Goal: Information Seeking & Learning: Learn about a topic

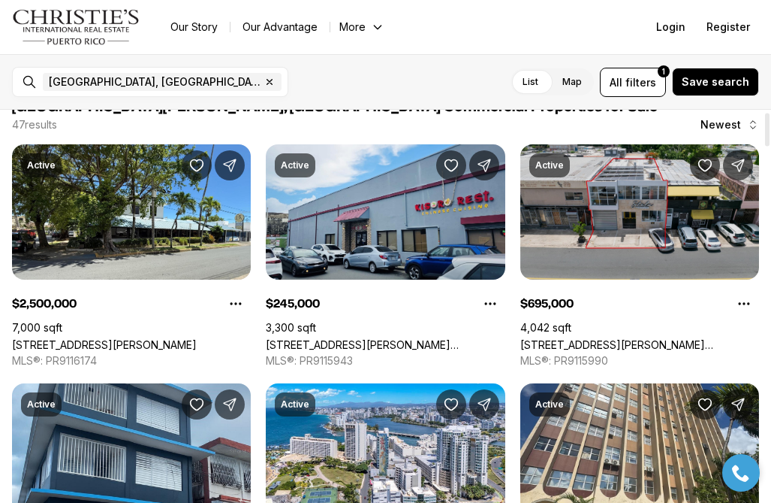
scroll to position [25, 0]
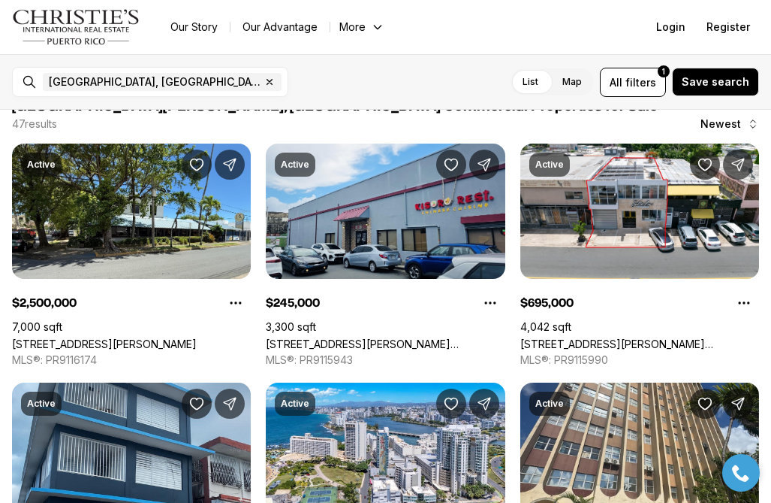
click at [569, 83] on label "Map" at bounding box center [573, 81] width 44 height 27
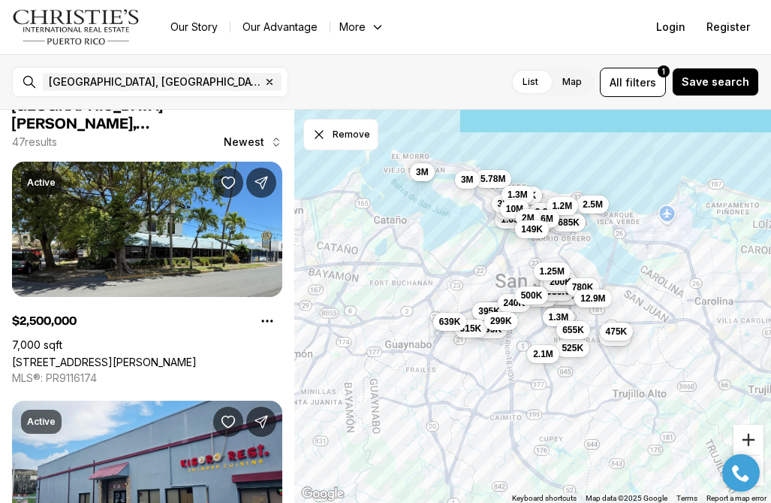
click at [748, 439] on button "Zoom in" at bounding box center [749, 439] width 30 height 30
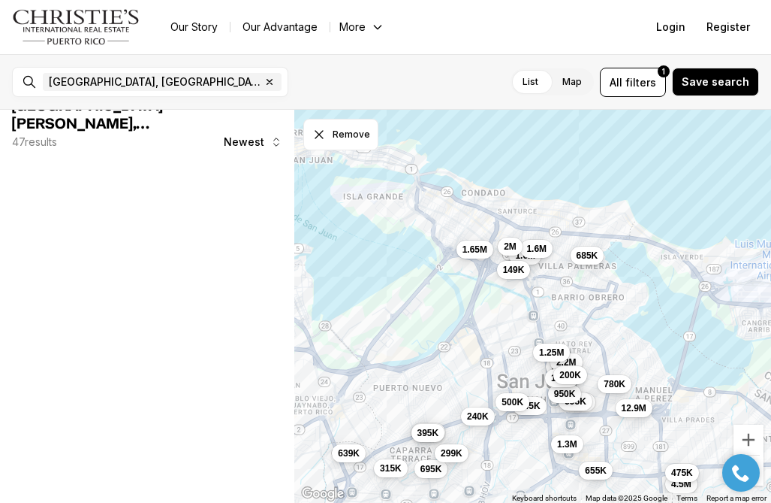
scroll to position [0, 0]
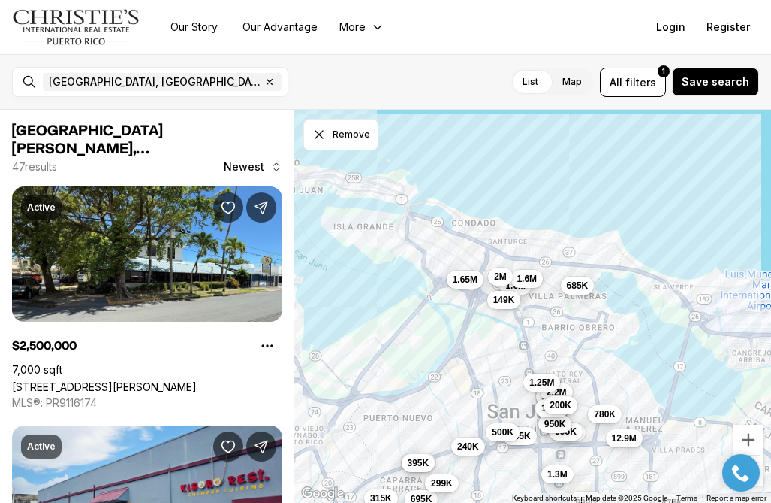
drag, startPoint x: 574, startPoint y: 202, endPoint x: 559, endPoint y: 356, distance: 154.7
click at [561, 359] on div "695K 685K 175K 995K 1.65M 227K 2.2M 545K 1.6M 375K 395K 315K 950K 240K 525K 4.5…" at bounding box center [532, 307] width 477 height 394
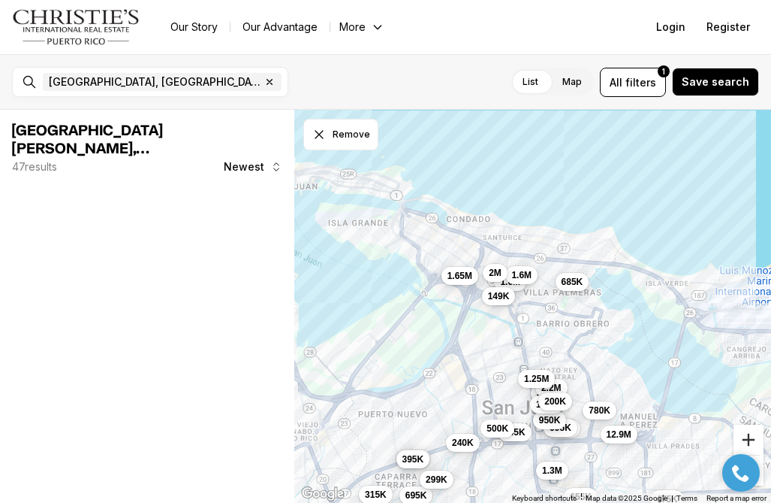
click at [749, 434] on button "Zoom in" at bounding box center [749, 439] width 30 height 30
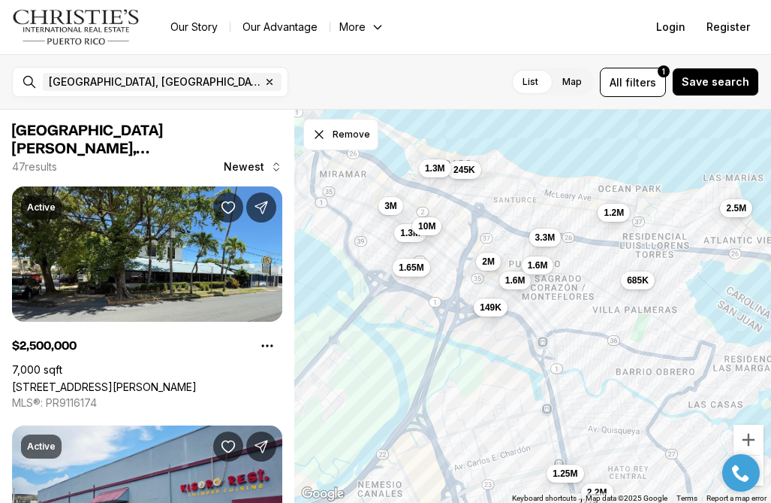
drag, startPoint x: 514, startPoint y: 289, endPoint x: 550, endPoint y: 320, distance: 47.4
click at [552, 321] on div "685K 1.65M 227K 2.2M 1.6M 130K 200K 1.6M 2M 1.25M 780K 149K 2.5M 245K 3.3M 1.3M…" at bounding box center [532, 307] width 477 height 394
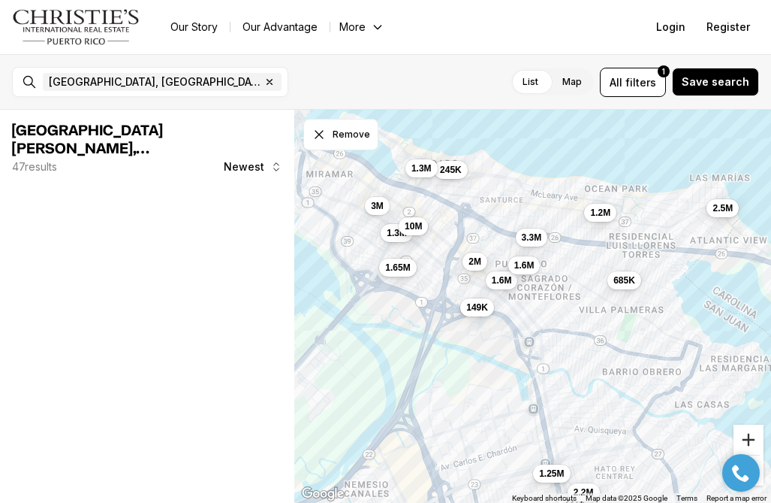
click at [753, 440] on button "Zoom in" at bounding box center [749, 439] width 30 height 30
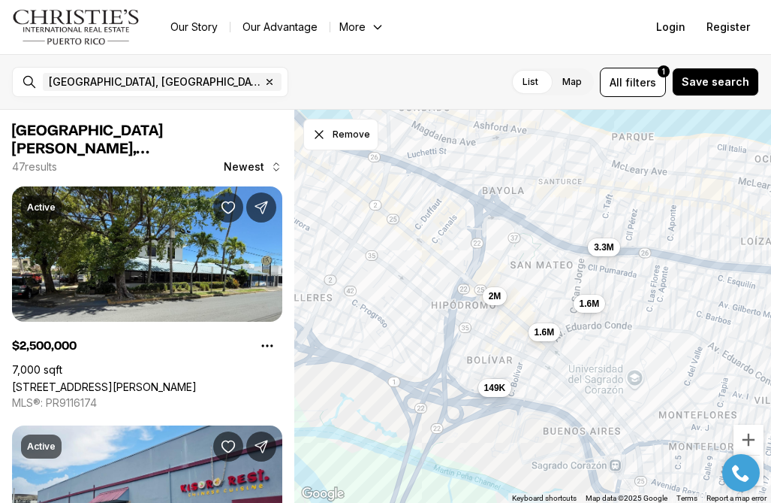
drag, startPoint x: 506, startPoint y: 326, endPoint x: 608, endPoint y: 414, distance: 134.2
click at [608, 414] on div "685K 1.6M 1.6M 2M 149K 3.3M" at bounding box center [532, 307] width 477 height 394
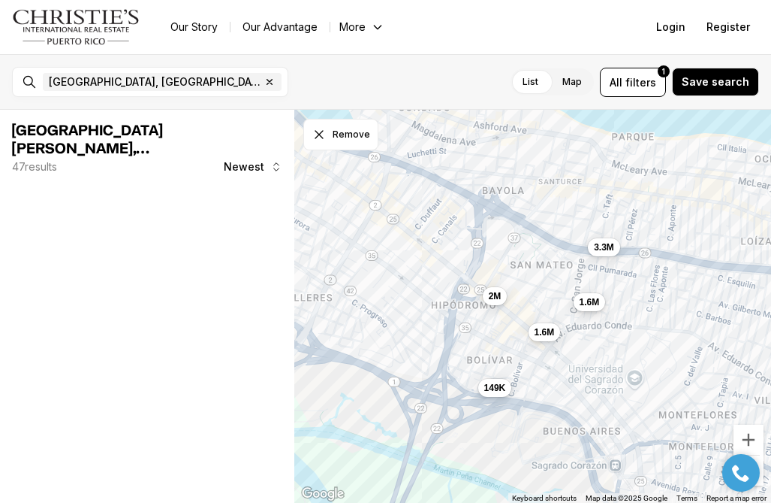
click at [590, 309] on button "1.6M" at bounding box center [589, 302] width 32 height 18
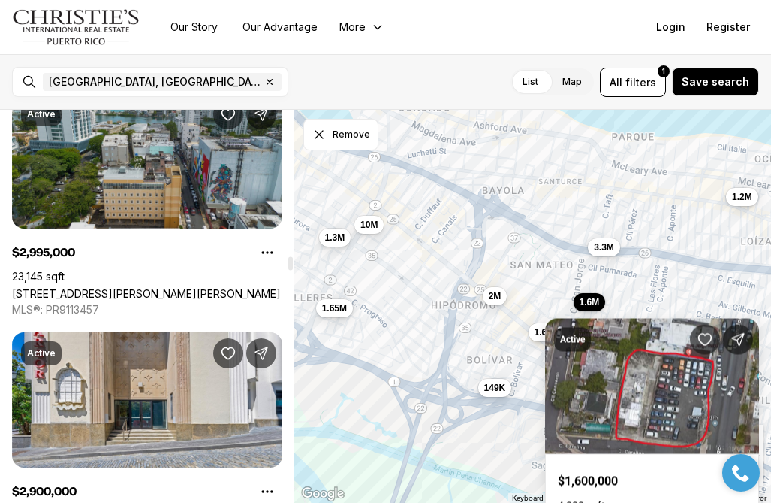
scroll to position [4723, 0]
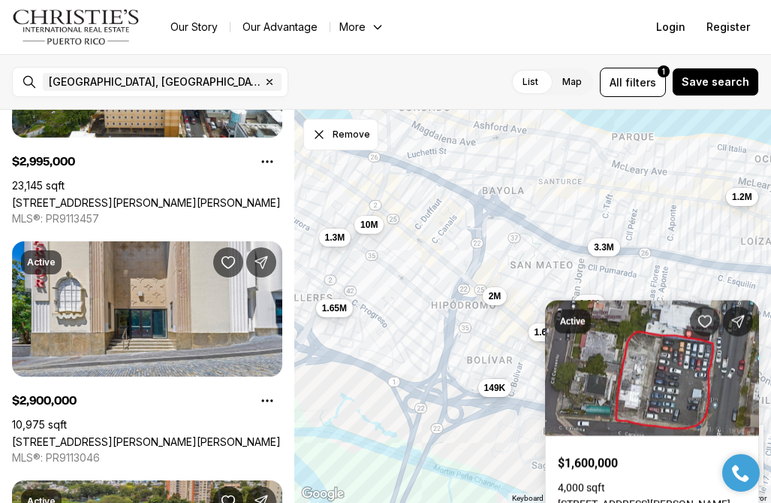
click at [691, 282] on div "1.6M 1.6M 2M 149K 3.3M 1.65M 1.3M 10M 1.2M" at bounding box center [532, 307] width 477 height 394
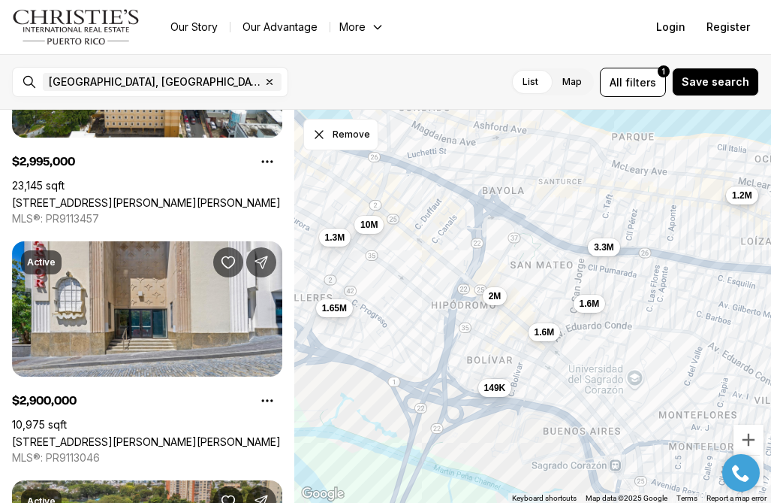
click at [742, 199] on span "1.2M" at bounding box center [742, 195] width 20 height 12
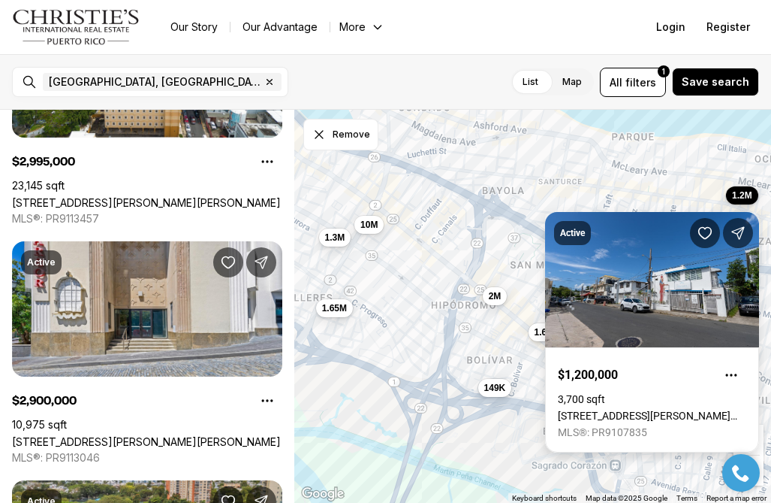
click at [612, 409] on link "[STREET_ADDRESS][PERSON_NAME][PERSON_NAME]" at bounding box center [652, 415] width 189 height 12
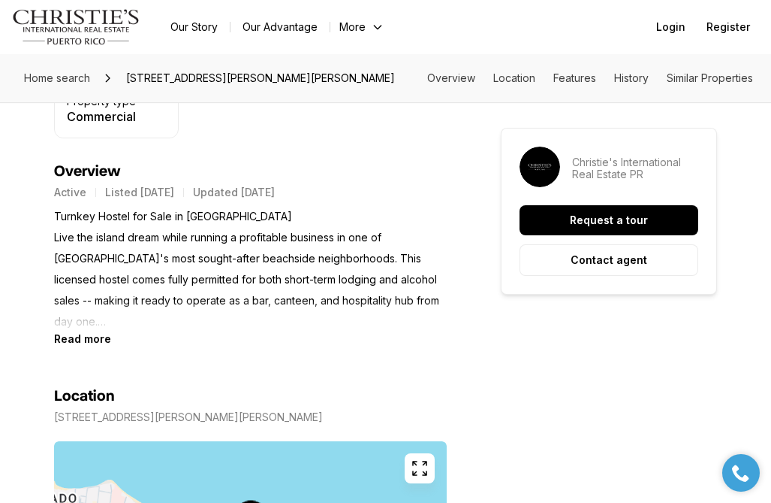
scroll to position [562, 0]
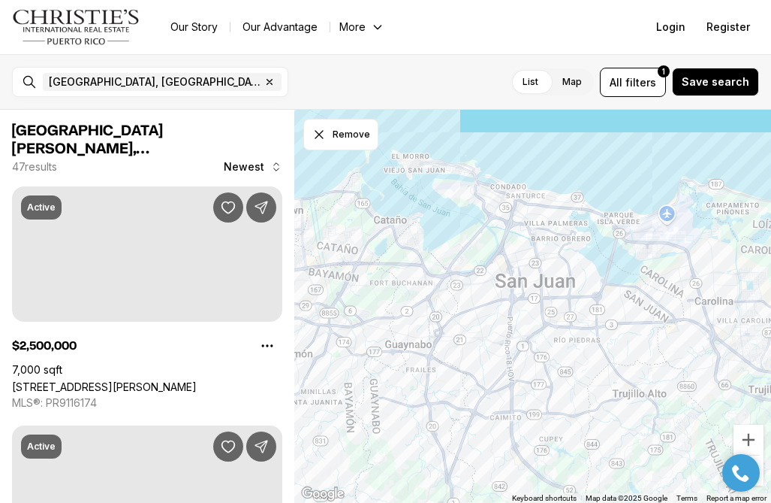
scroll to position [4723, 0]
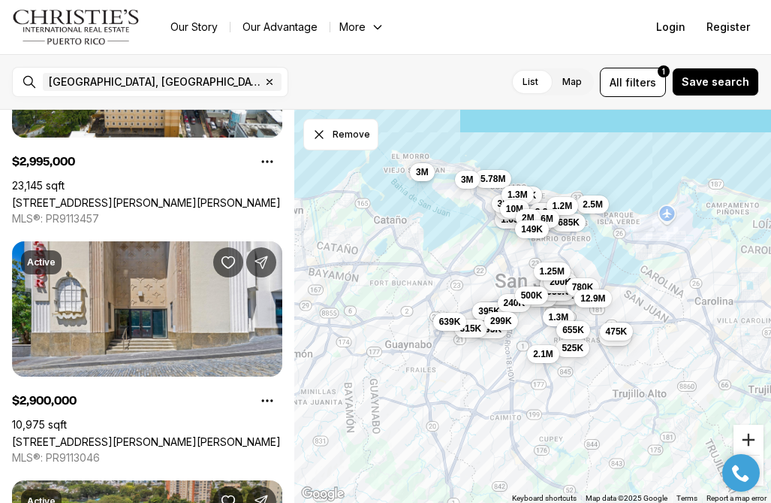
click at [739, 438] on button "Zoom in" at bounding box center [749, 439] width 30 height 30
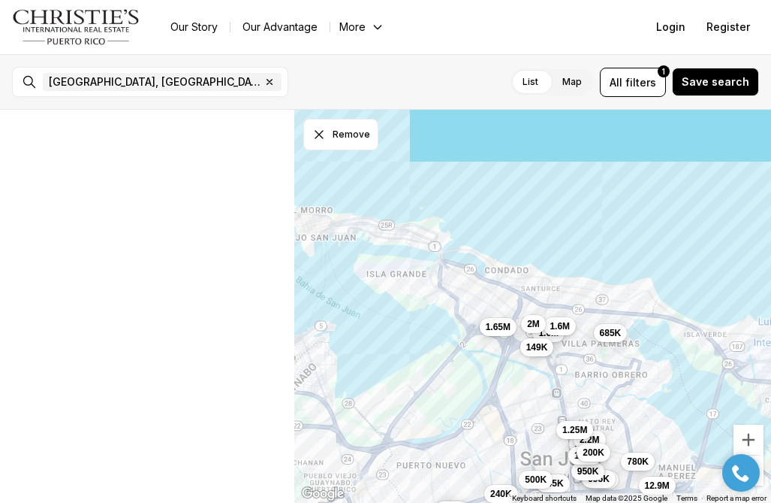
drag, startPoint x: 577, startPoint y: 187, endPoint x: 602, endPoint y: 401, distance: 215.5
click at [602, 400] on div "695K 685K 175K 995K 1.65M 227K 2.2M 545K 1.6M 375K 395K 315K 950K 240K 525K 4.5…" at bounding box center [532, 307] width 477 height 394
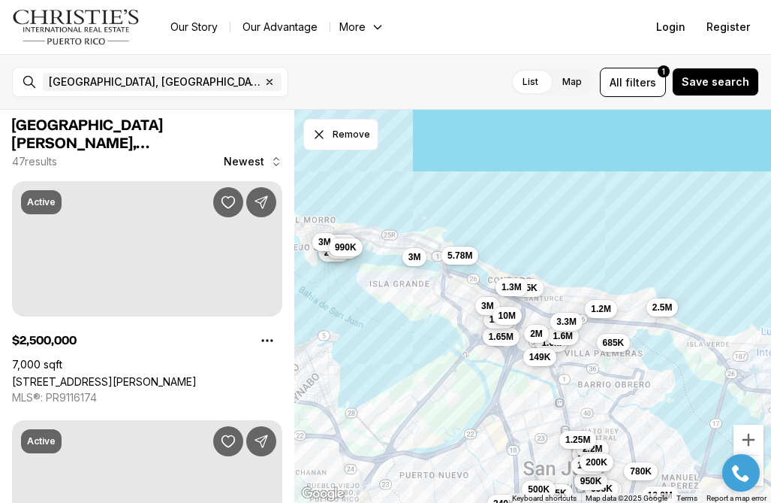
scroll to position [0, 0]
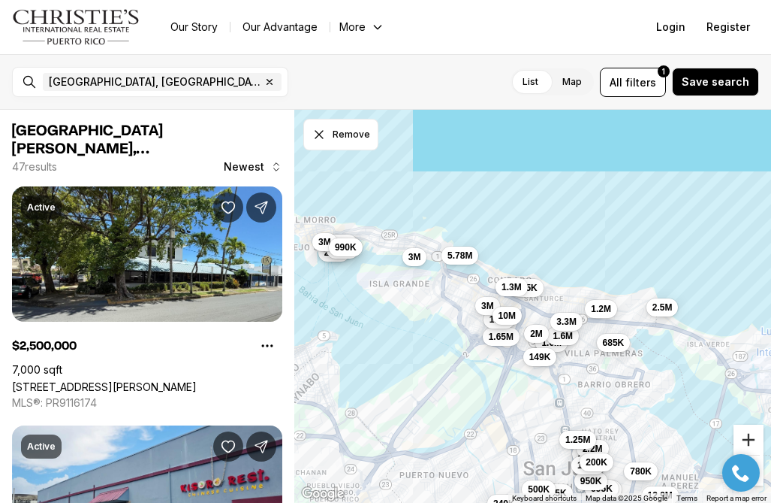
click at [751, 441] on button "Zoom in" at bounding box center [749, 439] width 30 height 30
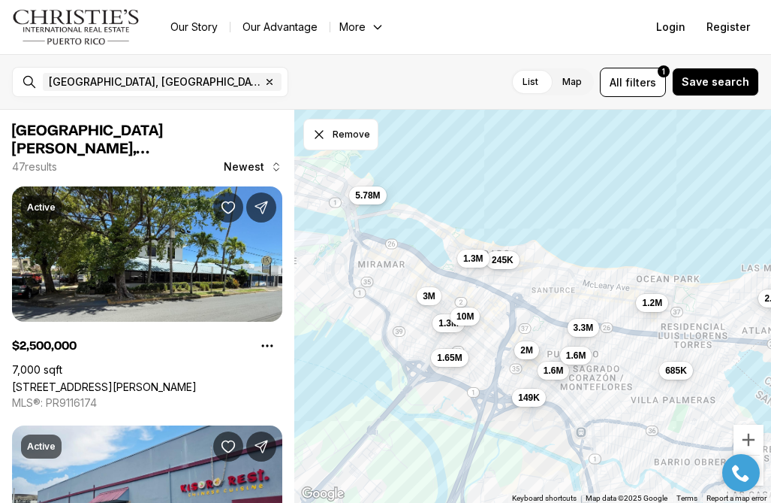
click at [529, 353] on span "2M" at bounding box center [527, 350] width 13 height 12
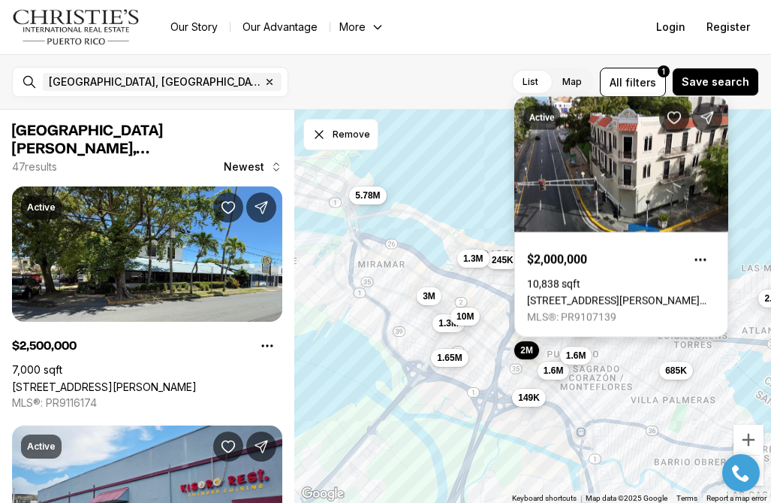
click at [627, 294] on link "328 AVENIDA PONCE DE LEÓN AVE, SAN JUAN PR, 00921" at bounding box center [621, 300] width 189 height 12
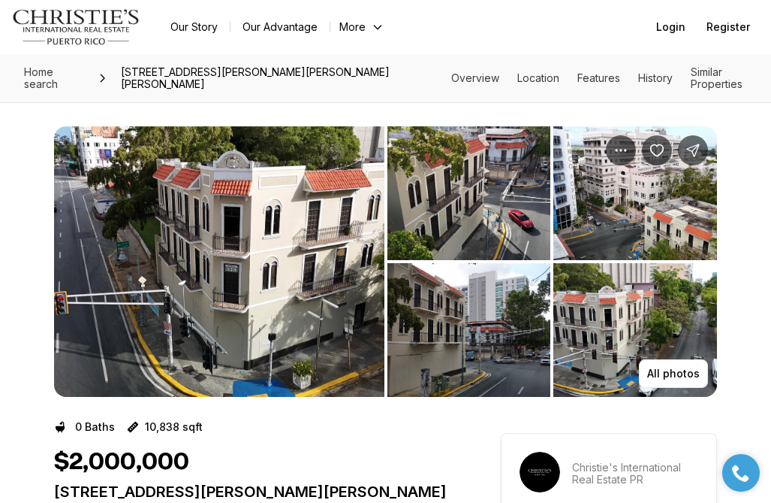
click at [223, 282] on img "View image gallery" at bounding box center [219, 261] width 331 height 270
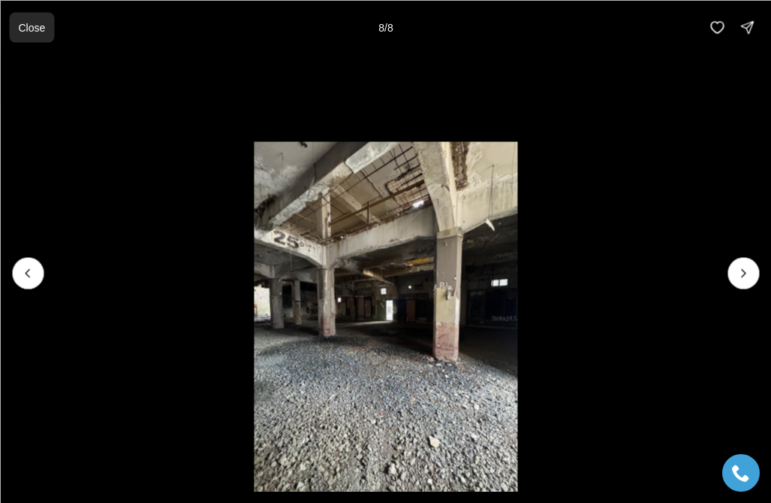
click at [26, 31] on p "Close" at bounding box center [31, 27] width 27 height 12
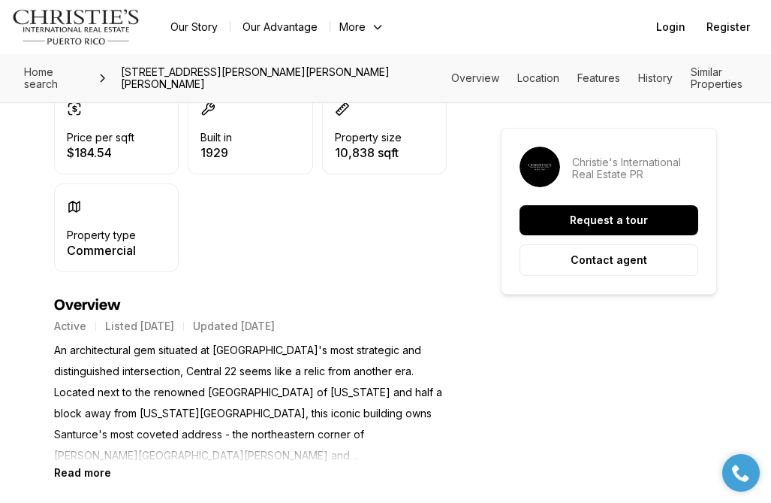
scroll to position [452, 0]
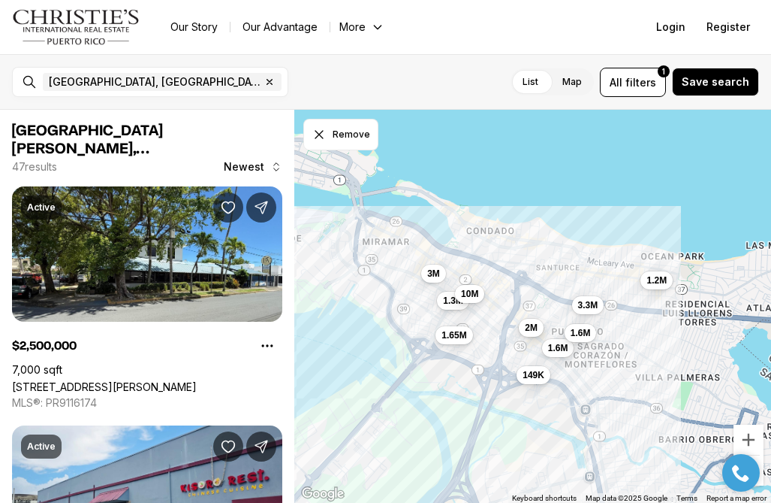
drag, startPoint x: 664, startPoint y: 203, endPoint x: 534, endPoint y: 337, distance: 186.5
click at [534, 337] on button "2M" at bounding box center [531, 328] width 25 height 18
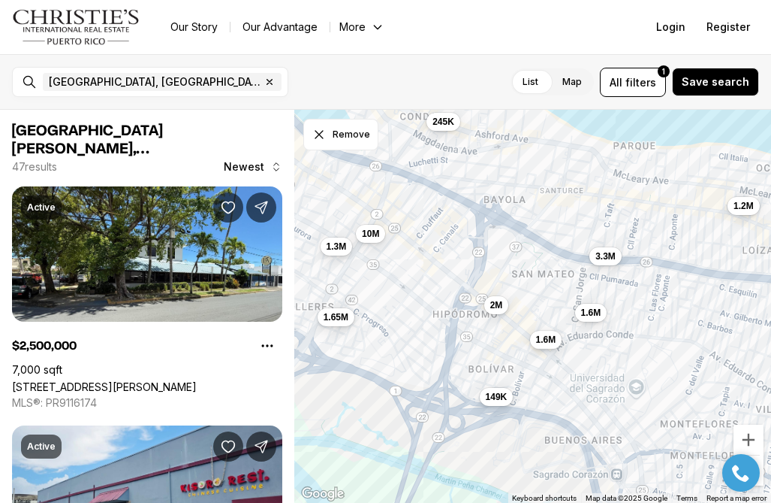
click at [550, 338] on span "1.6M" at bounding box center [546, 340] width 20 height 12
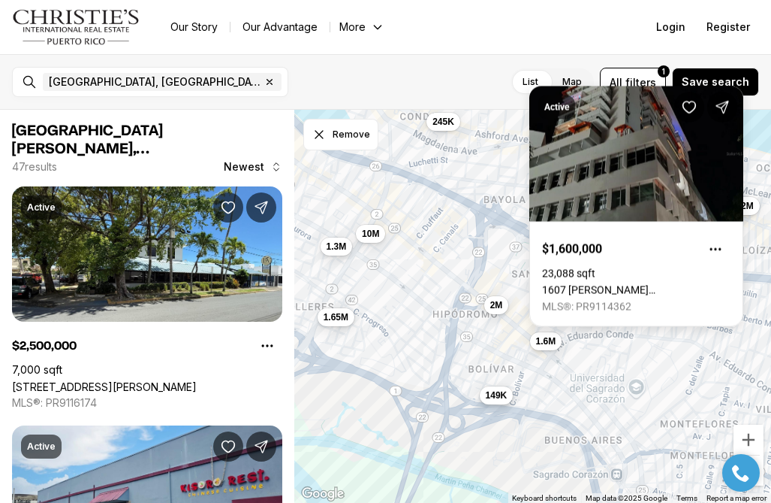
click at [494, 400] on span "149K" at bounding box center [496, 395] width 22 height 12
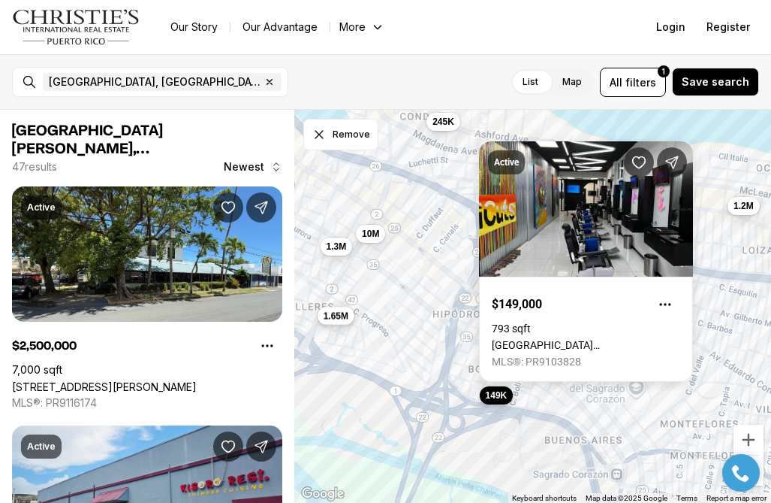
click at [335, 314] on span "1.65M" at bounding box center [335, 315] width 25 height 12
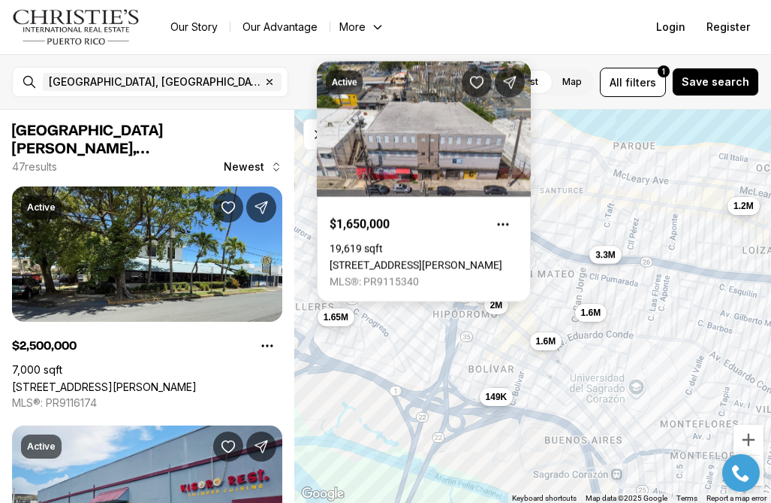
click at [606, 256] on span "3.3M" at bounding box center [606, 255] width 20 height 12
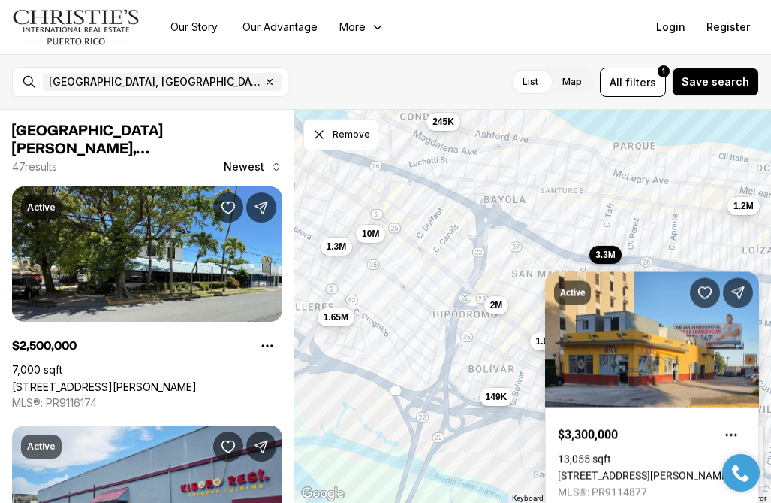
click at [623, 469] on link "[STREET_ADDRESS][PERSON_NAME][PERSON_NAME]" at bounding box center [652, 475] width 189 height 12
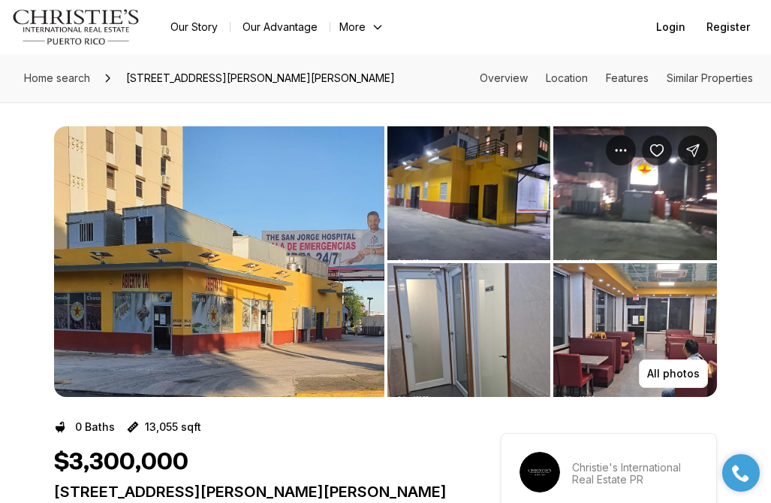
click at [194, 315] on img "View image gallery" at bounding box center [219, 261] width 331 height 270
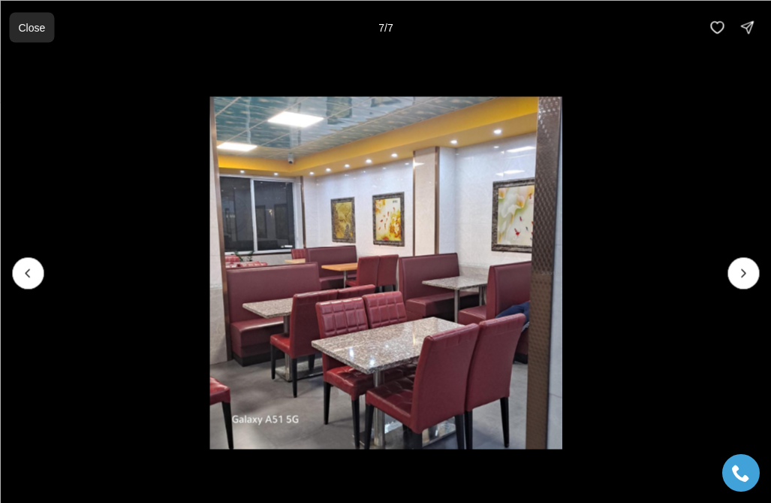
click at [22, 15] on button "Close" at bounding box center [31, 27] width 45 height 30
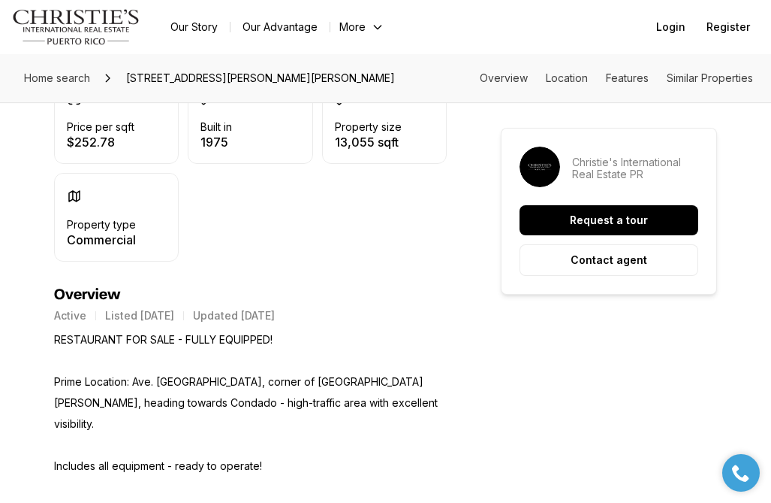
scroll to position [447, 0]
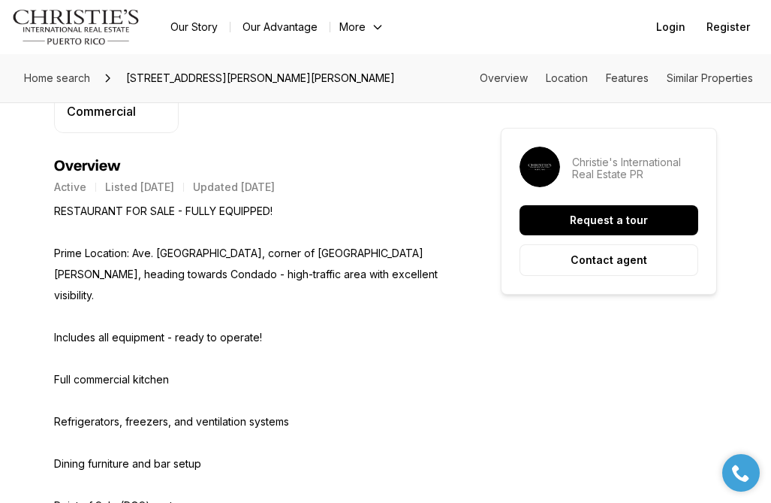
scroll to position [580, 0]
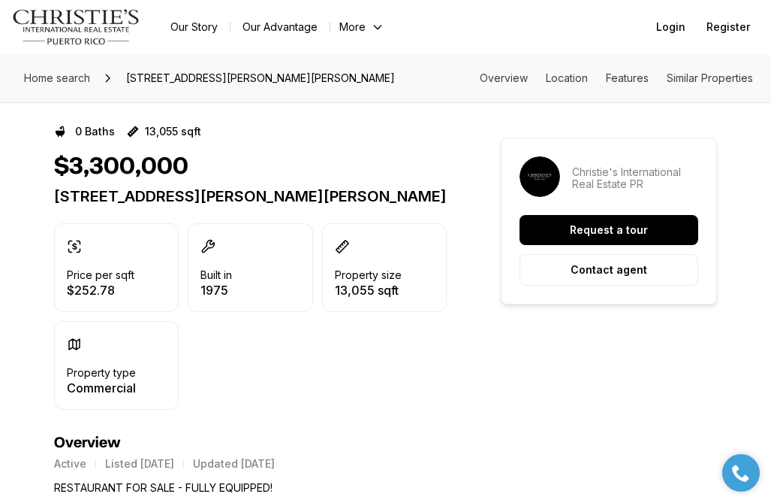
scroll to position [0, 0]
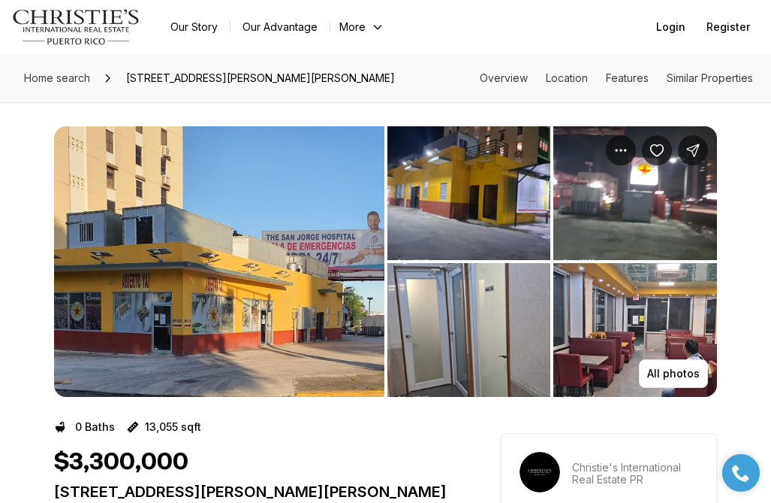
click at [221, 321] on img "View image gallery" at bounding box center [219, 261] width 331 height 270
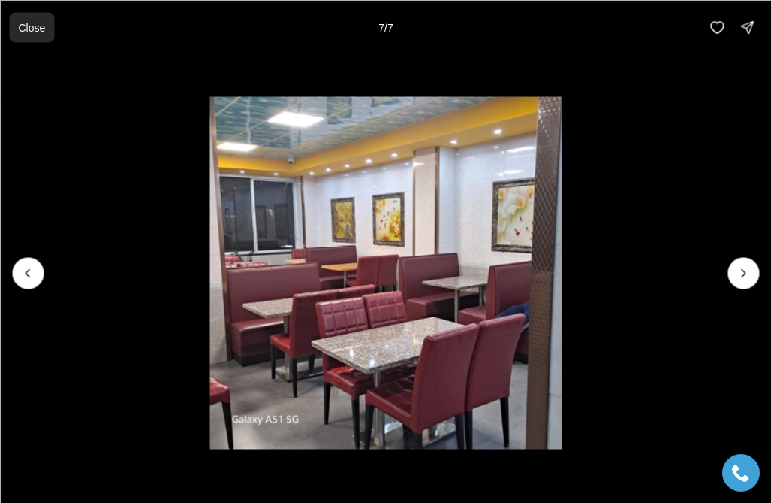
click at [31, 34] on button "Close" at bounding box center [31, 27] width 45 height 30
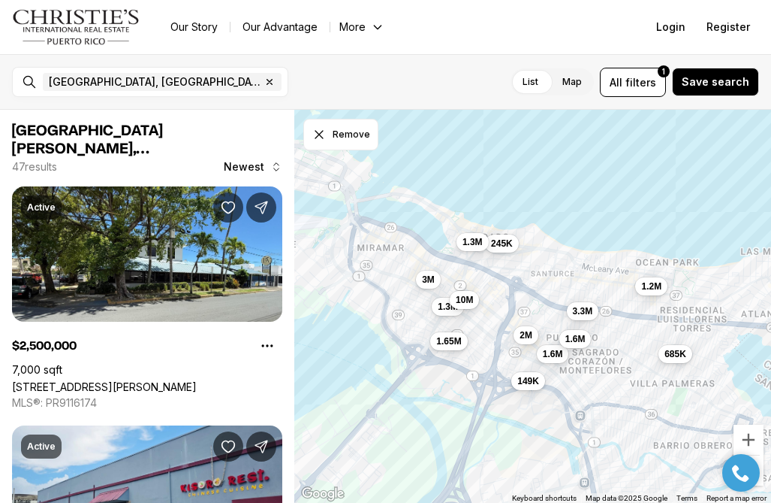
drag, startPoint x: 584, startPoint y: 149, endPoint x: 519, endPoint y: 258, distance: 126.6
click at [519, 258] on div "245K 685K 1.65M 3.3M 1.3M 227K 2.2M 1.6M 3M 1.3M 130K 200K 10M 1.2M 1.6M 2M 1.2…" at bounding box center [532, 307] width 477 height 394
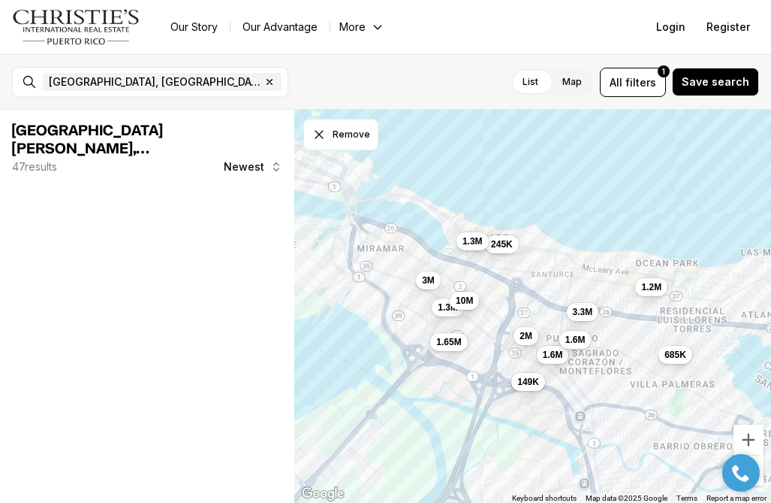
click at [474, 243] on span "1.3M" at bounding box center [472, 241] width 20 height 12
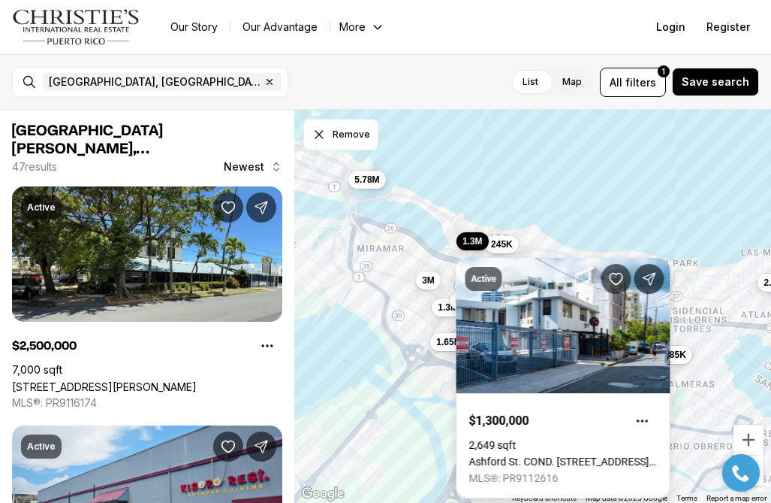
click at [535, 455] on link "Ashford St. COND. [STREET_ADDRESS][PERSON_NAME]" at bounding box center [563, 461] width 189 height 12
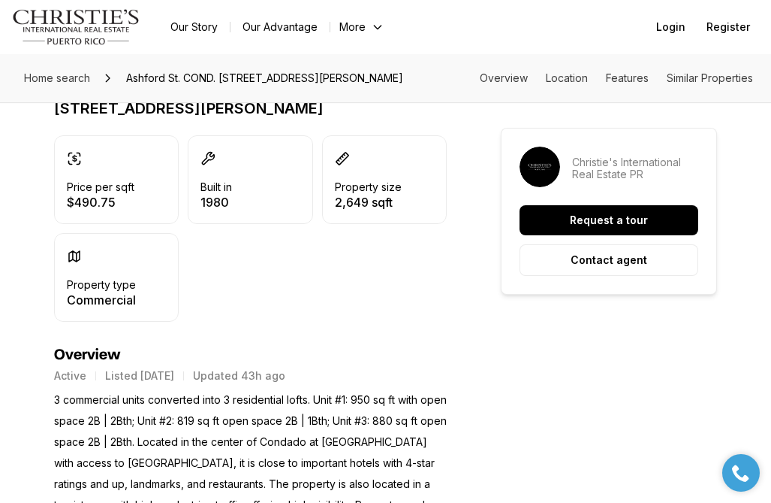
scroll to position [403, 0]
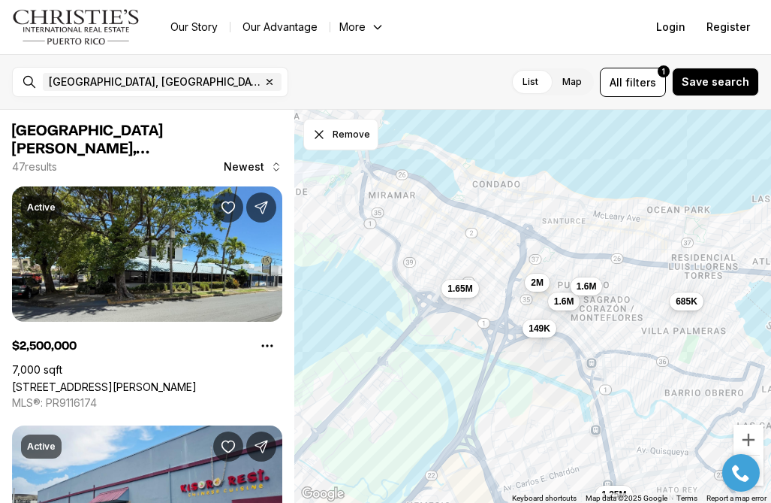
drag, startPoint x: 537, startPoint y: 280, endPoint x: 568, endPoint y: 442, distance: 165.2
click at [567, 442] on div "685K 175K 995K 1.65M 227K 2.2M 545K 1.6M 375K 395K 950K 240K 130K 200K 1.6M 2M …" at bounding box center [532, 307] width 477 height 394
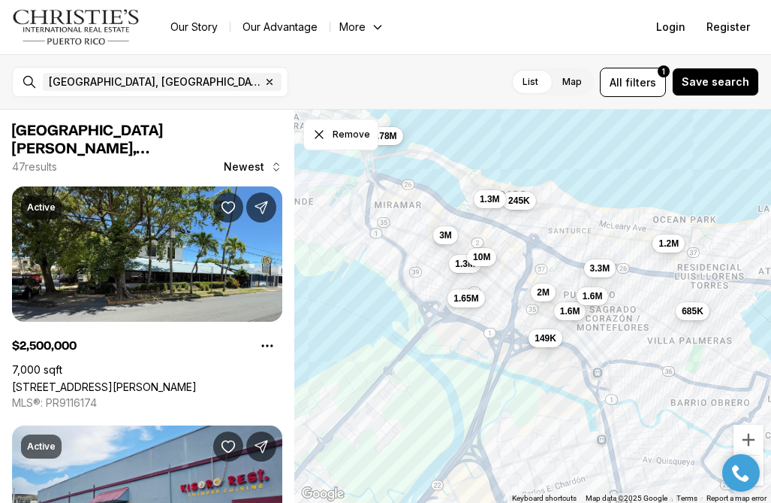
click at [447, 237] on span "3M" at bounding box center [445, 235] width 13 height 12
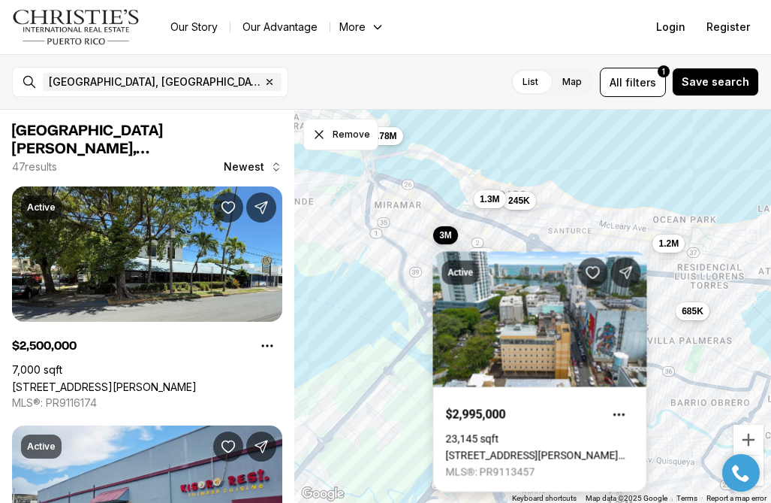
click at [524, 449] on link "[STREET_ADDRESS][PERSON_NAME][PERSON_NAME]" at bounding box center [540, 455] width 189 height 12
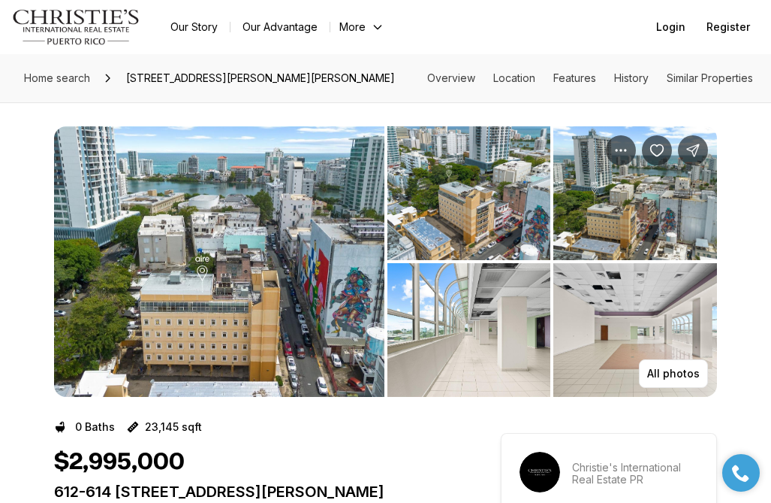
click at [284, 331] on img "View image gallery" at bounding box center [219, 261] width 331 height 270
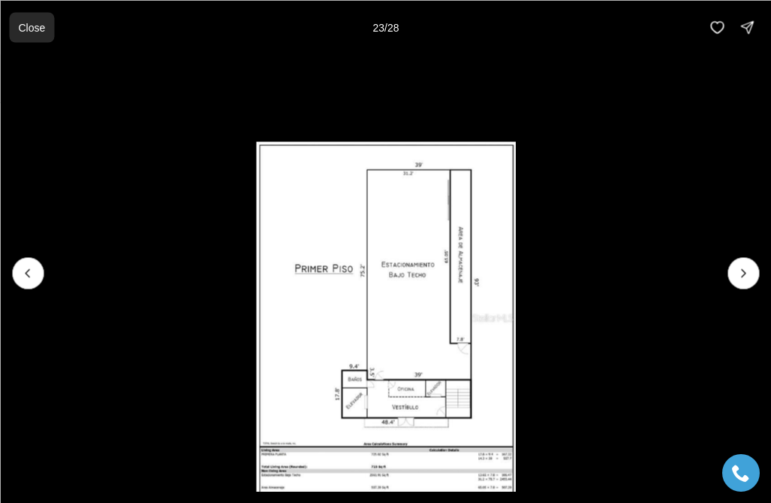
click at [22, 28] on p "Close" at bounding box center [31, 27] width 27 height 12
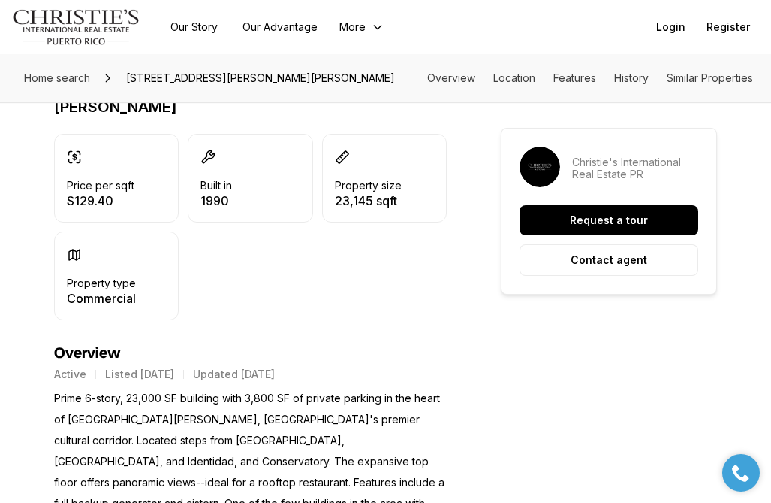
scroll to position [406, 0]
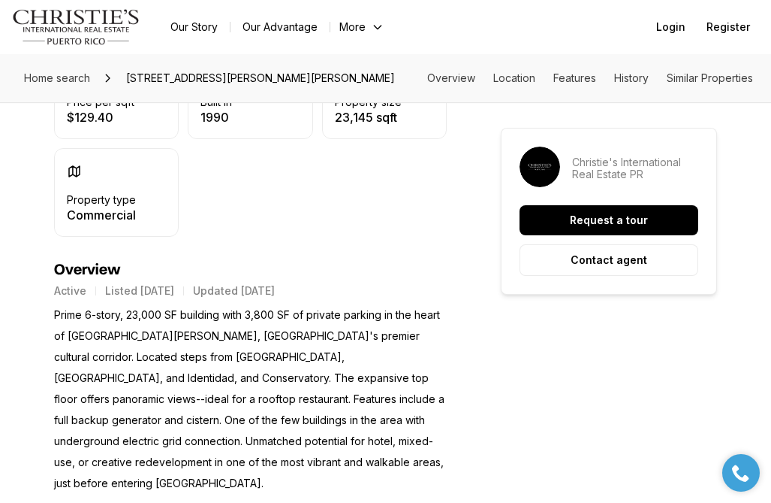
scroll to position [488, 0]
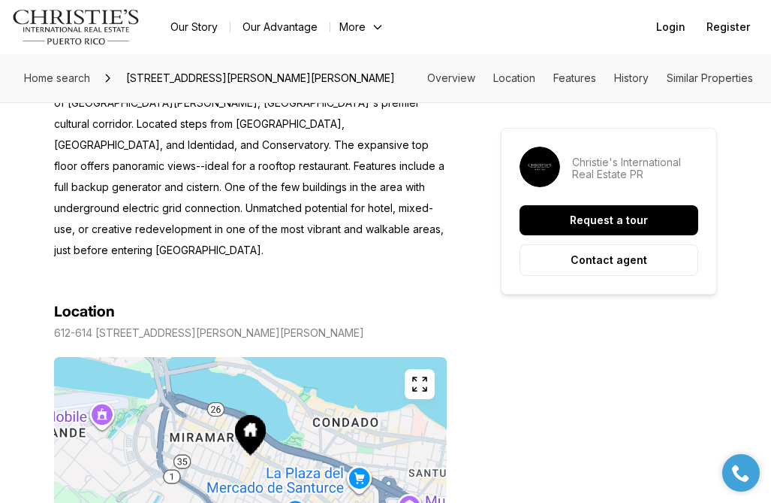
scroll to position [720, 0]
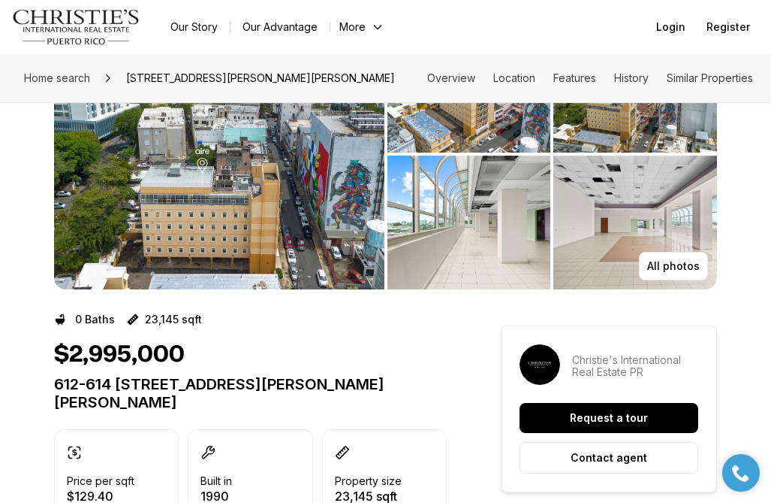
scroll to position [0, 0]
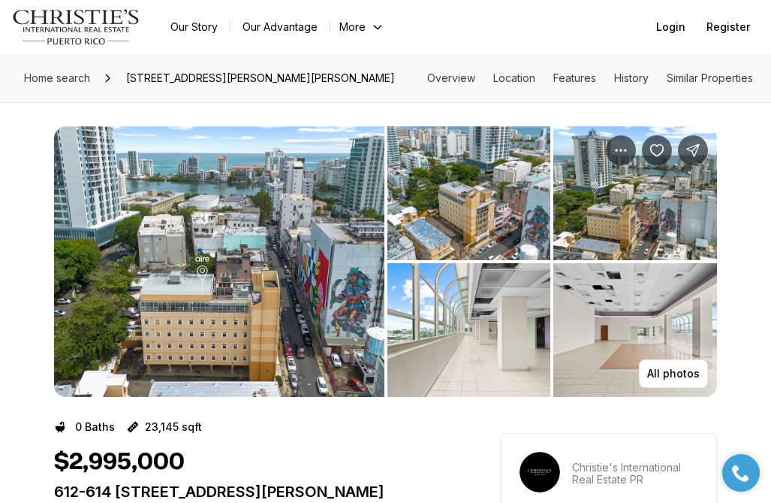
click at [297, 307] on img "View image gallery" at bounding box center [219, 261] width 331 height 270
